Goal: Unclear

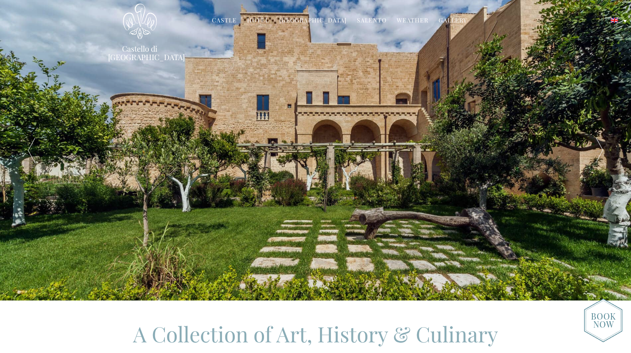
click at [603, 149] on div at bounding box center [598, 150] width 63 height 301
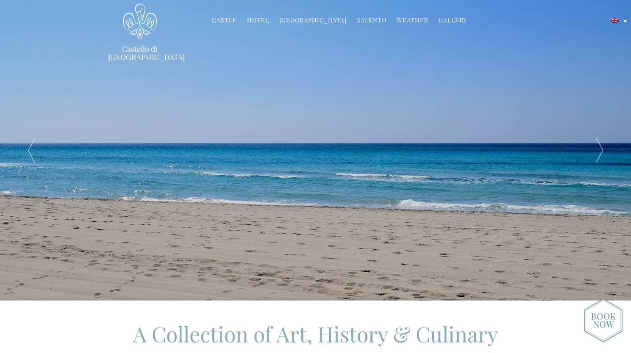
click at [603, 149] on div at bounding box center [598, 150] width 63 height 301
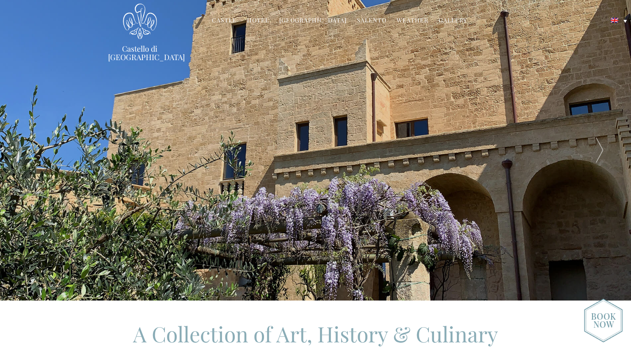
click at [603, 149] on div at bounding box center [598, 150] width 63 height 301
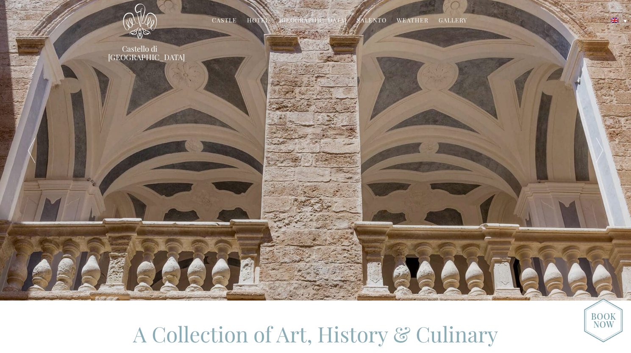
click at [603, 149] on div at bounding box center [598, 150] width 63 height 301
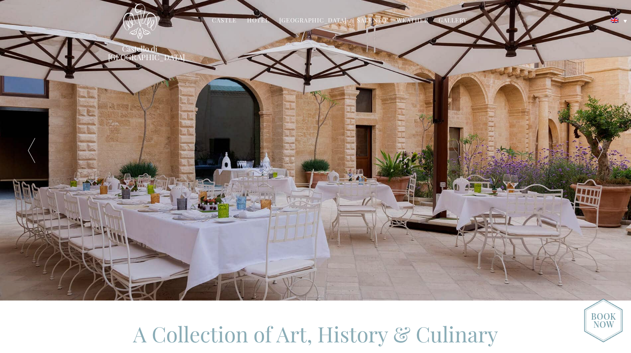
click at [603, 149] on div at bounding box center [598, 150] width 63 height 301
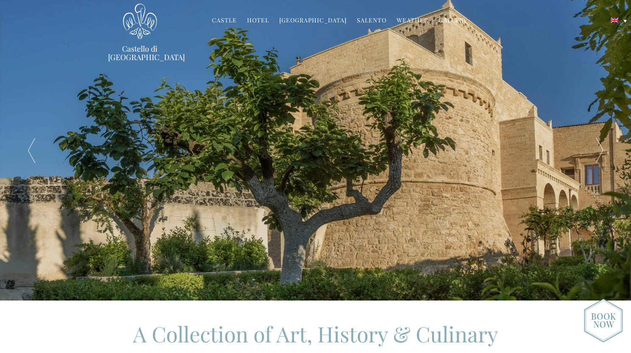
click at [603, 149] on div at bounding box center [598, 150] width 63 height 301
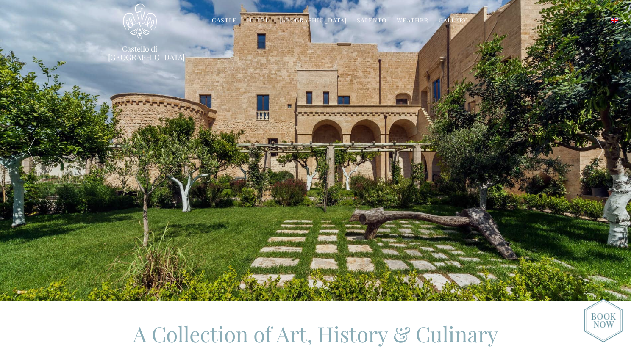
click at [603, 149] on div at bounding box center [598, 150] width 63 height 301
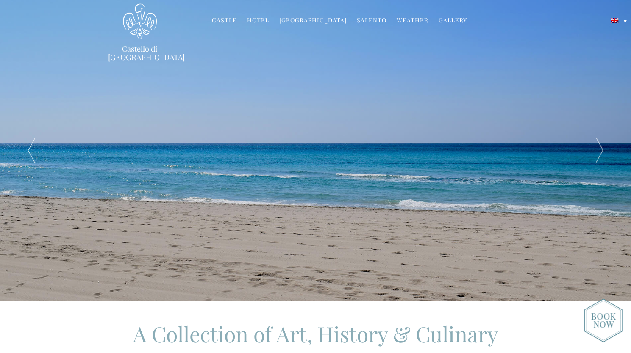
click at [603, 149] on div at bounding box center [598, 150] width 63 height 301
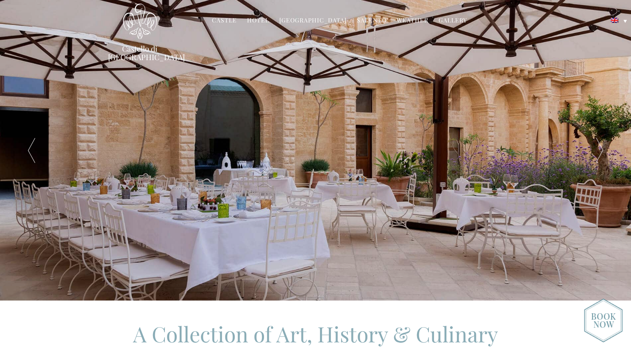
click at [23, 147] on div at bounding box center [31, 150] width 63 height 301
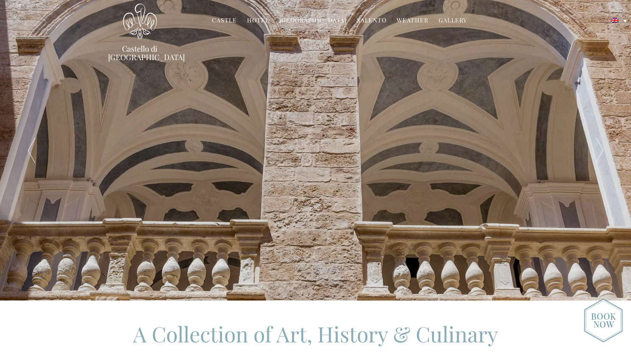
click at [23, 147] on div at bounding box center [31, 150] width 63 height 301
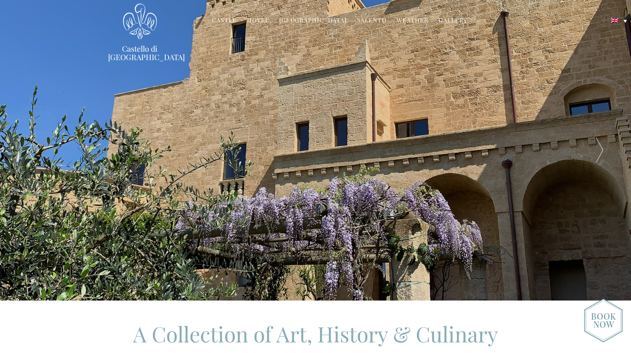
click at [23, 147] on div at bounding box center [31, 150] width 63 height 301
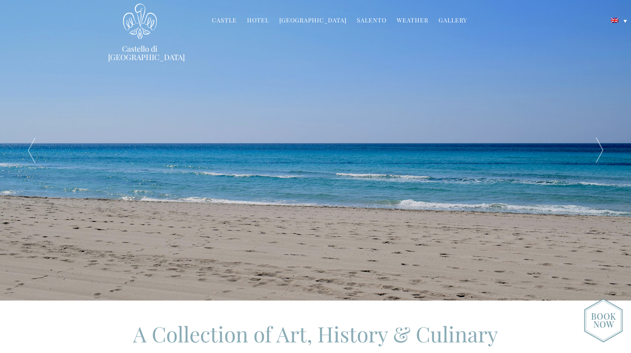
click at [28, 152] on div at bounding box center [31, 150] width 63 height 301
